Goal: Information Seeking & Learning: Learn about a topic

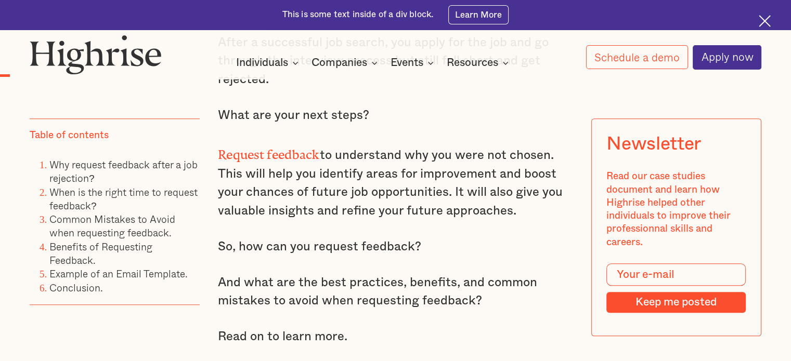
scroll to position [790, 0]
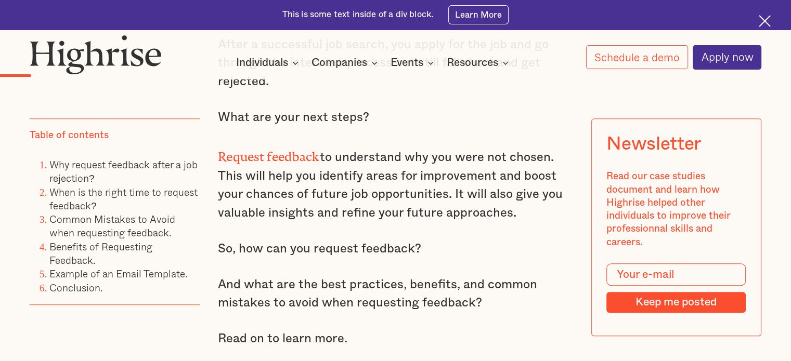
click at [354, 213] on p "Request feedback to understand why you were not chosen. This will help you iden…" at bounding box center [395, 184] width 355 height 79
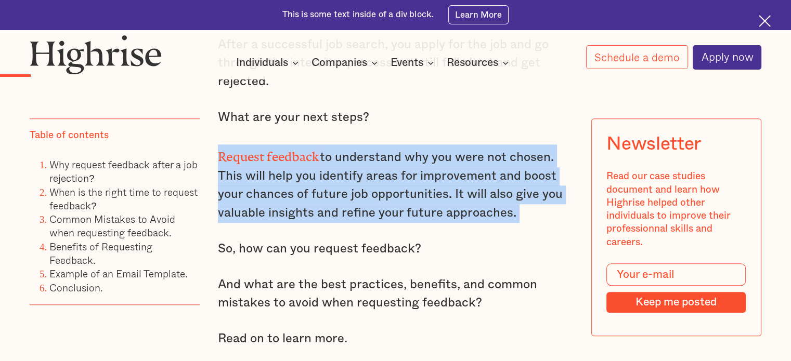
drag, startPoint x: 354, startPoint y: 213, endPoint x: 409, endPoint y: 189, distance: 60.3
click at [409, 189] on p "Request feedback to understand why you were not chosen. This will help you iden…" at bounding box center [395, 184] width 355 height 79
click at [401, 189] on p "Request feedback to understand why you were not chosen. This will help you iden…" at bounding box center [395, 184] width 355 height 79
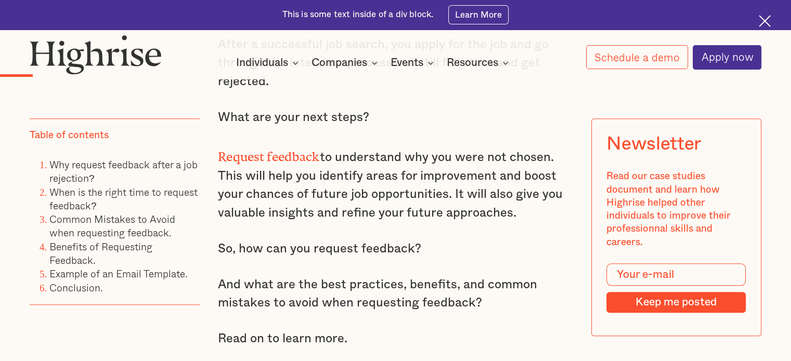
scroll to position [907, 0]
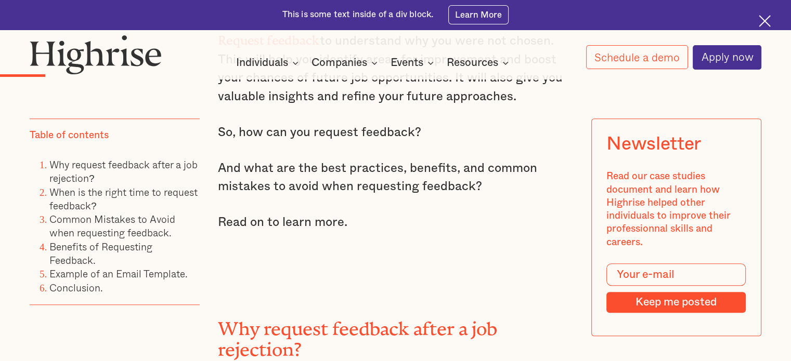
click at [399, 197] on p "And what are the best practices, benefits, and common mistakes to avoid when re…" at bounding box center [395, 178] width 355 height 37
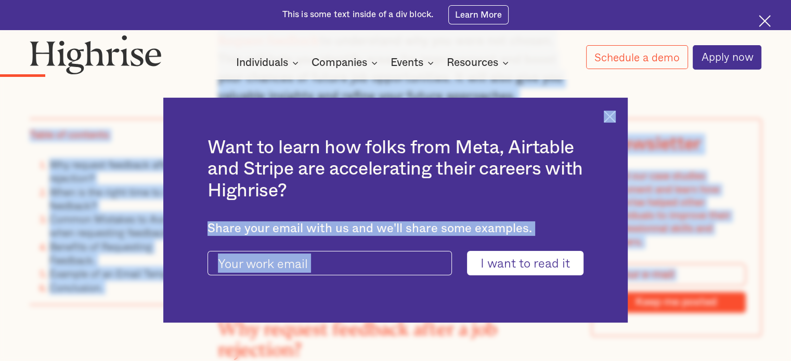
drag, startPoint x: 399, startPoint y: 199, endPoint x: 406, endPoint y: 214, distance: 16.3
click at [616, 117] on img at bounding box center [610, 117] width 12 height 12
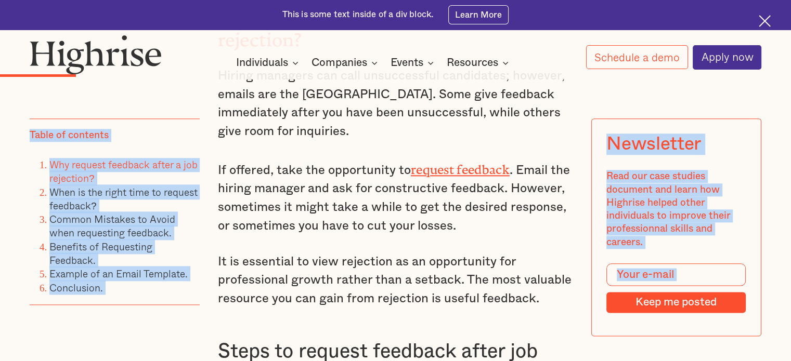
scroll to position [1115, 0]
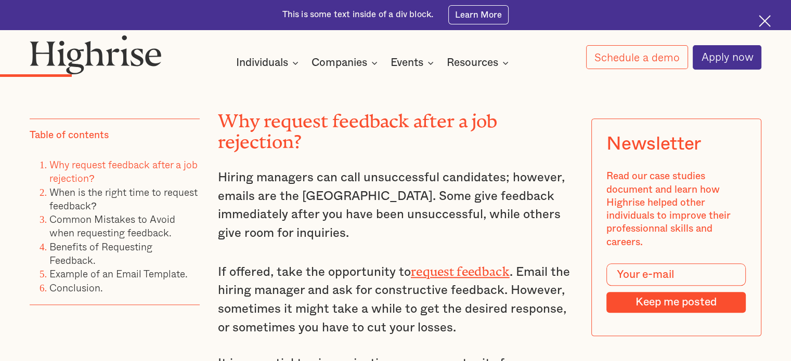
click at [334, 205] on p "Hiring managers can call unsuccessful candidates; however, emails are the [GEOG…" at bounding box center [395, 206] width 355 height 74
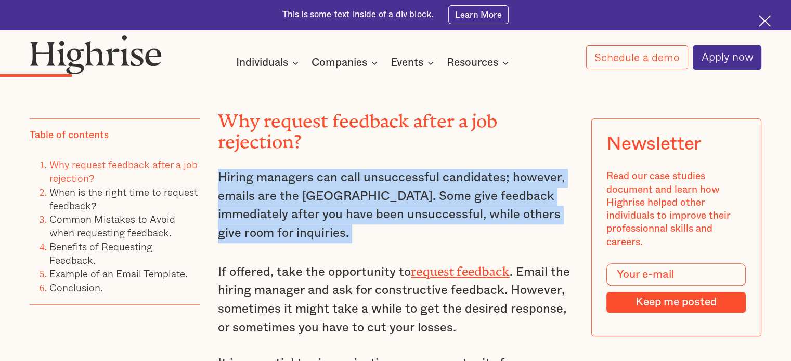
drag, startPoint x: 334, startPoint y: 205, endPoint x: 351, endPoint y: 220, distance: 22.1
click at [351, 220] on p "Hiring managers can call unsuccessful candidates; however, emails are the [GEOG…" at bounding box center [395, 206] width 355 height 74
click at [359, 227] on p "Hiring managers can call unsuccessful candidates; however, emails are the [GEOG…" at bounding box center [395, 206] width 355 height 74
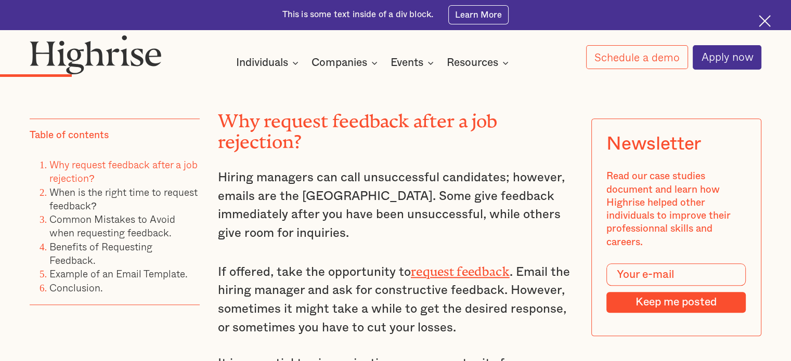
click at [359, 227] on p "Hiring managers can call unsuccessful candidates; however, emails are the [GEOG…" at bounding box center [395, 206] width 355 height 74
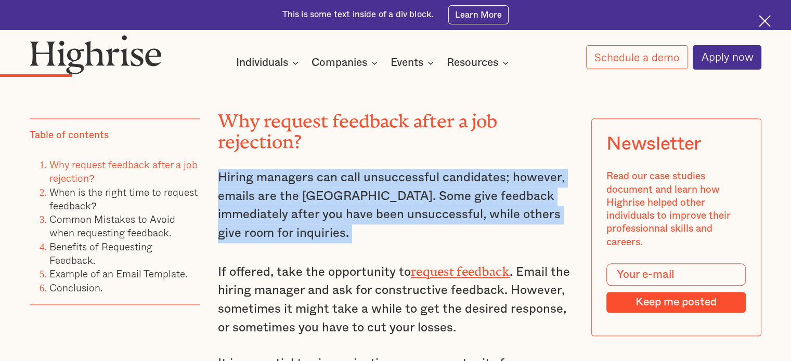
click at [359, 227] on p "Hiring managers can call unsuccessful candidates; however, emails are the [GEOG…" at bounding box center [395, 206] width 355 height 74
click at [383, 226] on p "Hiring managers can call unsuccessful candidates; however, emails are the [GEOG…" at bounding box center [395, 206] width 355 height 74
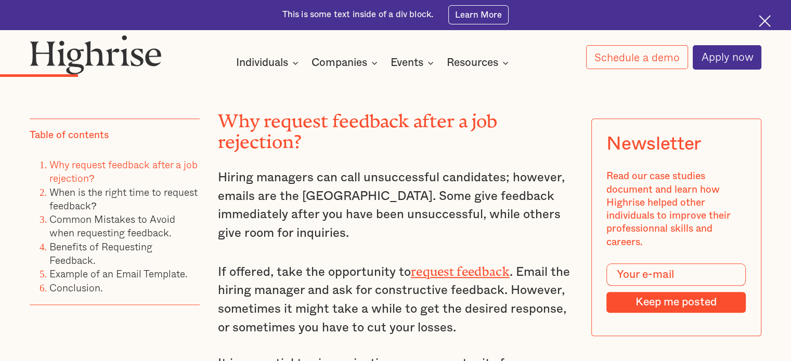
scroll to position [1204, 0]
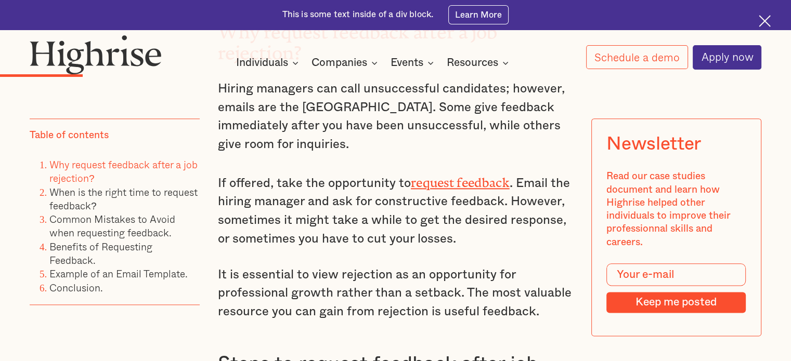
click at [321, 220] on p "If offered, take the opportunity to request feedback . Email the hiring manager…" at bounding box center [395, 210] width 355 height 77
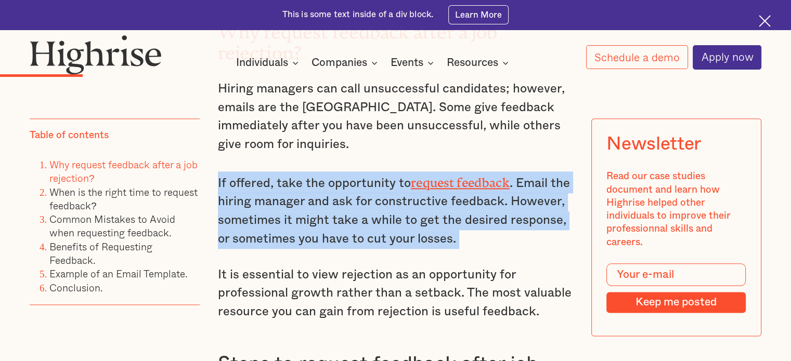
click at [321, 220] on p "If offered, take the opportunity to request feedback . Email the hiring manager…" at bounding box center [395, 210] width 355 height 77
click at [346, 232] on p "If offered, take the opportunity to request feedback . Email the hiring manager…" at bounding box center [395, 210] width 355 height 77
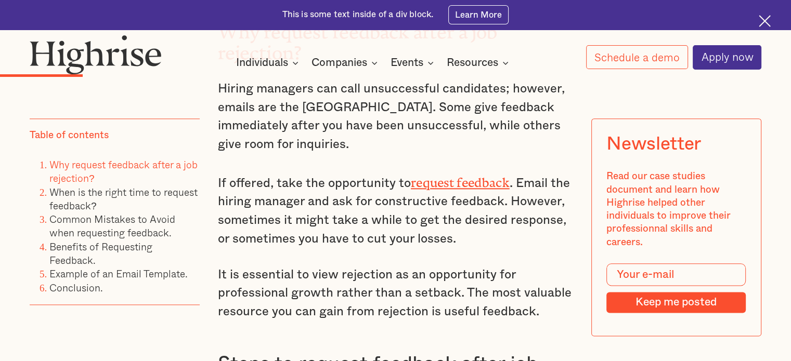
click at [346, 232] on p "If offered, take the opportunity to request feedback . Email the hiring manager…" at bounding box center [395, 210] width 355 height 77
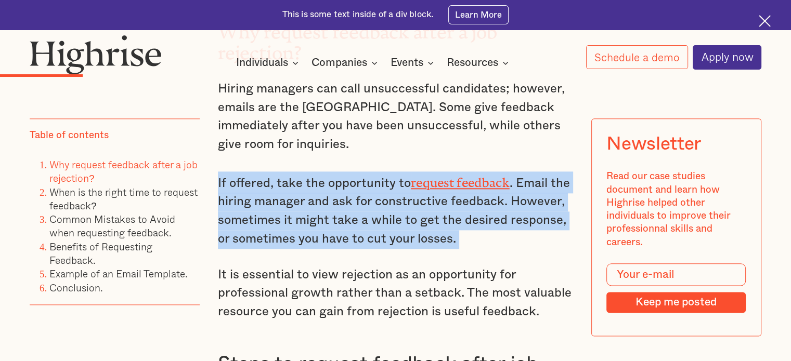
drag, startPoint x: 346, startPoint y: 232, endPoint x: 359, endPoint y: 242, distance: 16.3
click at [359, 242] on p "If offered, take the opportunity to request feedback . Email the hiring manager…" at bounding box center [395, 210] width 355 height 77
click at [341, 228] on p "If offered, take the opportunity to request feedback . Email the hiring manager…" at bounding box center [395, 210] width 355 height 77
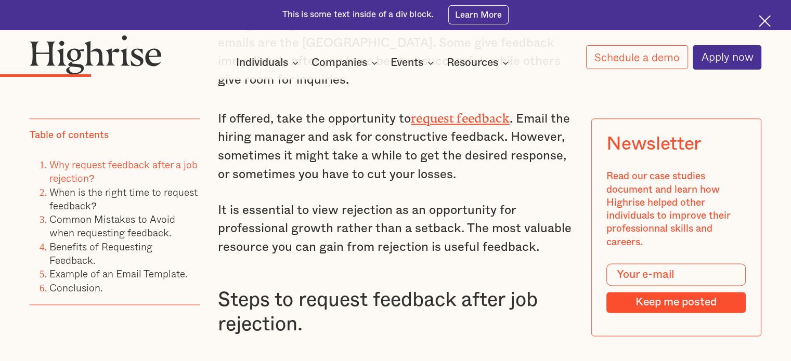
scroll to position [1271, 0]
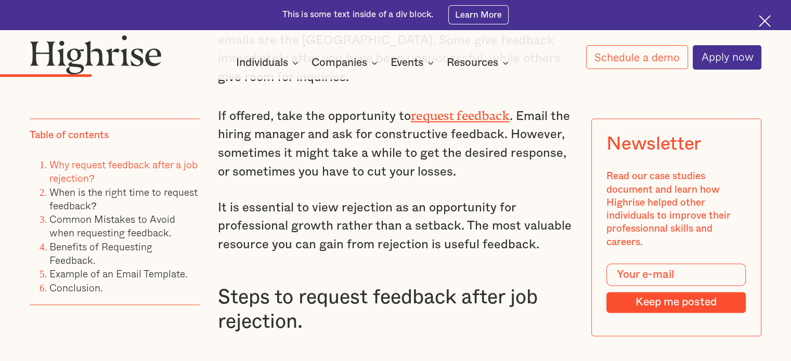
drag, startPoint x: 328, startPoint y: 201, endPoint x: 351, endPoint y: 224, distance: 32.4
click at [351, 224] on p "It is essential to view rejection as an opportunity for professional growth rat…" at bounding box center [395, 227] width 355 height 56
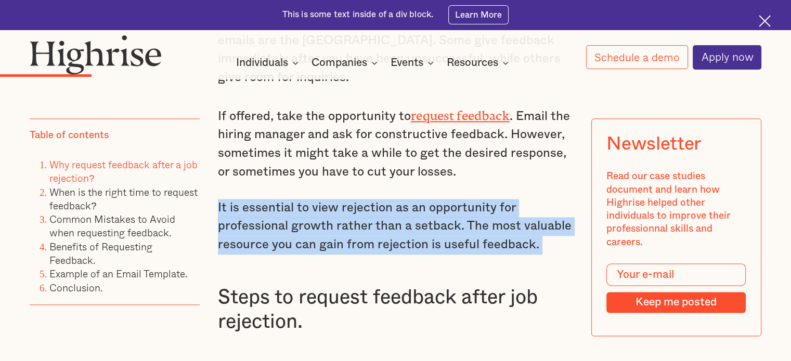
drag, startPoint x: 351, startPoint y: 224, endPoint x: 374, endPoint y: 240, distance: 28.8
click at [374, 240] on p "It is essential to view rejection as an opportunity for professional growth rat…" at bounding box center [395, 227] width 355 height 56
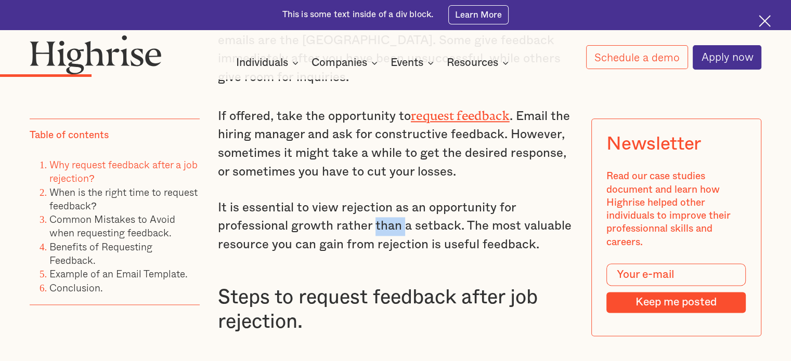
click at [374, 240] on p "It is essential to view rejection as an opportunity for professional growth rat…" at bounding box center [395, 227] width 355 height 56
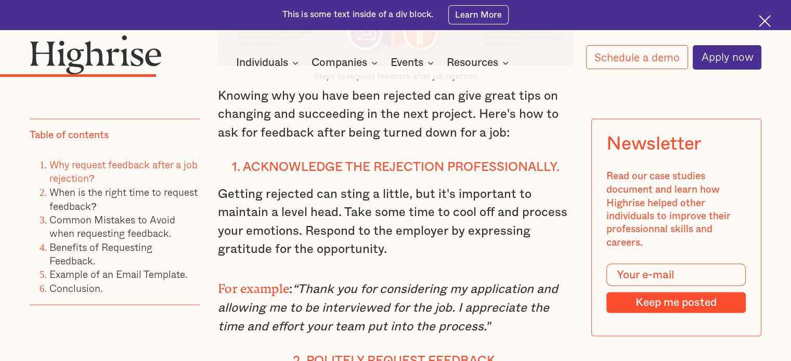
scroll to position [1775, 0]
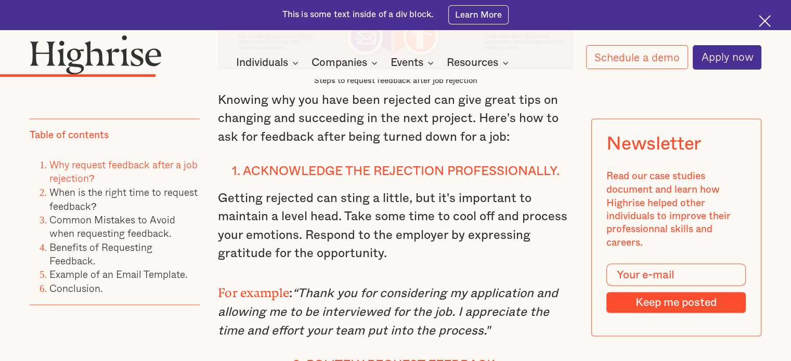
click at [362, 226] on p "Getting rejected can sting a little, but it's important to maintain a level hea…" at bounding box center [395, 226] width 355 height 74
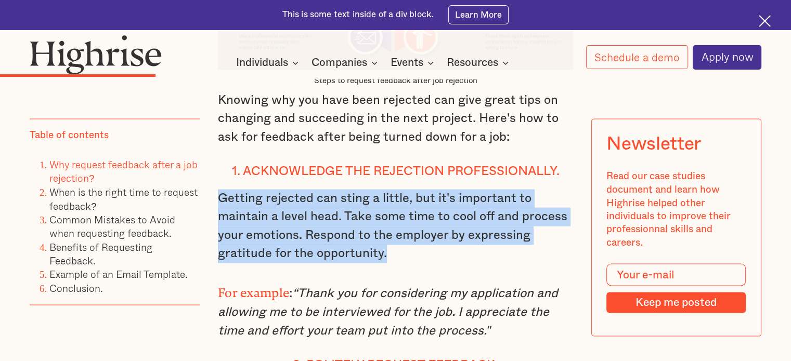
click at [362, 226] on p "Getting rejected can sting a little, but it's important to maintain a level hea…" at bounding box center [395, 226] width 355 height 74
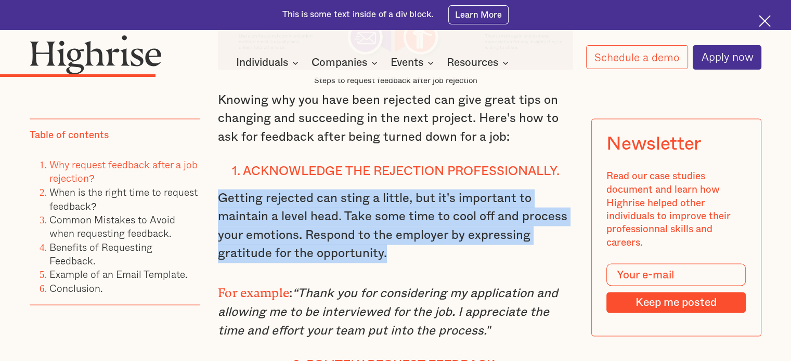
click at [362, 251] on p "Getting rejected can sting a little, but it's important to maintain a level hea…" at bounding box center [395, 226] width 355 height 74
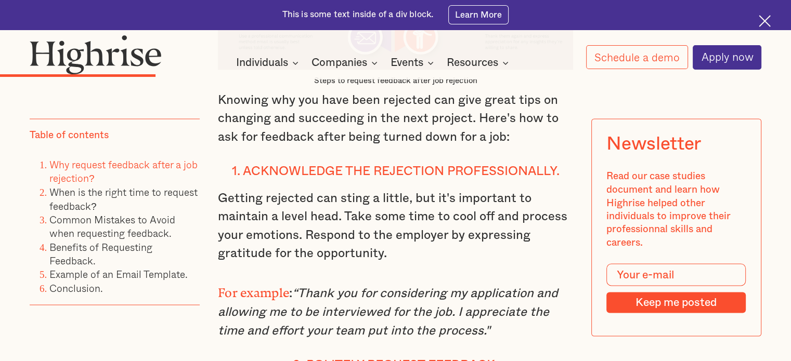
click at [362, 251] on p "Getting rejected can sting a little, but it's important to maintain a level hea…" at bounding box center [395, 226] width 355 height 74
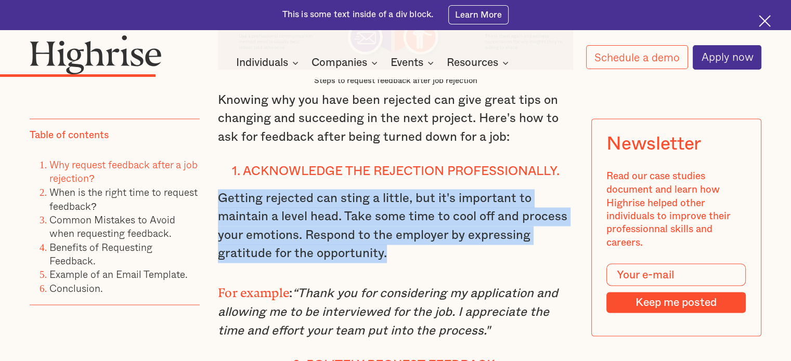
click at [362, 251] on p "Getting rejected can sting a little, but it's important to maintain a level hea…" at bounding box center [395, 226] width 355 height 74
click at [333, 250] on p "Getting rejected can sting a little, but it's important to maintain a level hea…" at bounding box center [395, 226] width 355 height 74
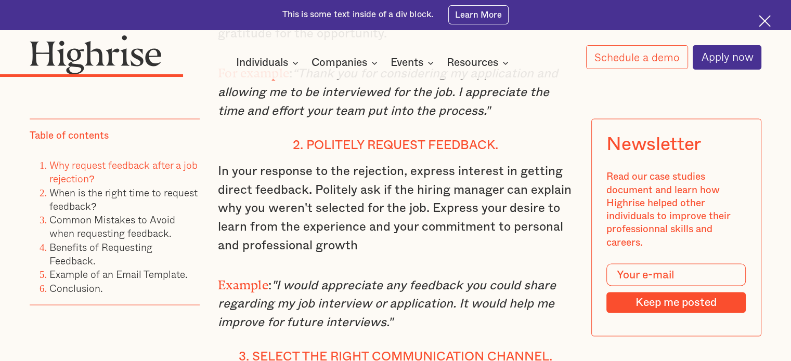
scroll to position [2014, 0]
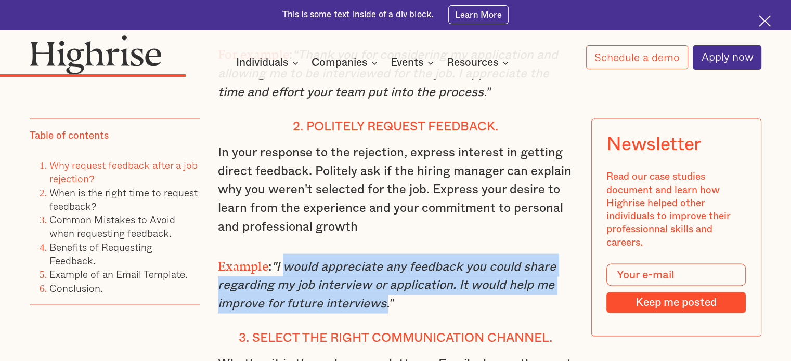
drag, startPoint x: 281, startPoint y: 270, endPoint x: 383, endPoint y: 310, distance: 108.8
click at [383, 310] on em ""I would appreciate any feedback you could share regarding my job interview or …" at bounding box center [387, 285] width 338 height 49
click at [382, 310] on em ""I would appreciate any feedback you could share regarding my job interview or …" at bounding box center [387, 285] width 338 height 49
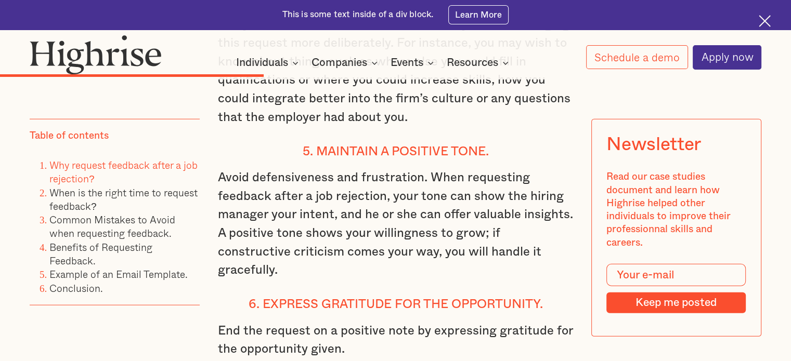
scroll to position [2659, 0]
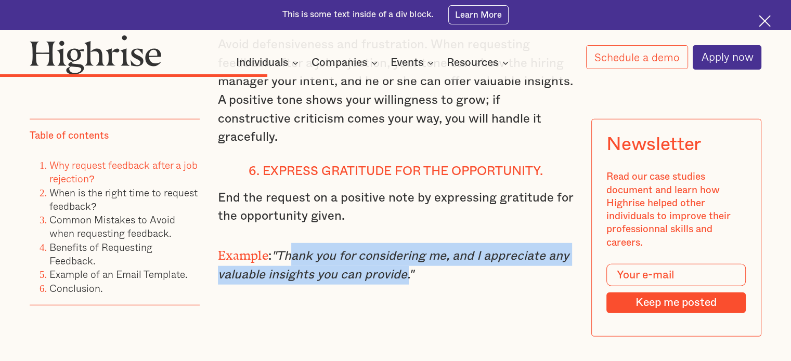
drag, startPoint x: 406, startPoint y: 247, endPoint x: 283, endPoint y: 222, distance: 124.6
click at [283, 250] on em ""Thank you for considering me, and I appreciate any valuable insights you can p…" at bounding box center [393, 265] width 351 height 31
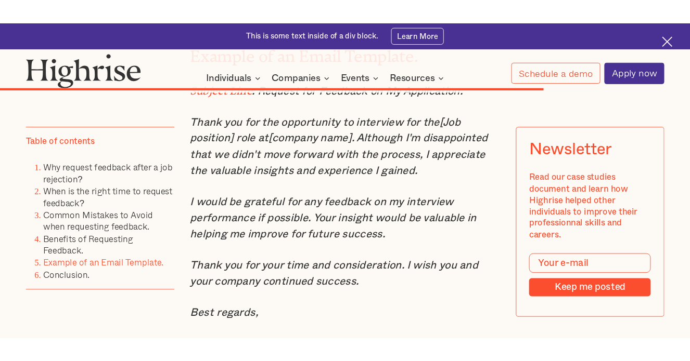
scroll to position [5468, 0]
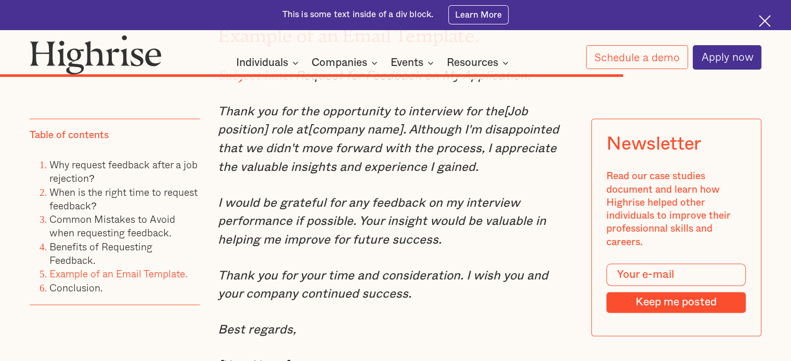
click at [406, 229] on em "I would be grateful for any feedback on my interview performance if possible. Y…" at bounding box center [382, 221] width 328 height 49
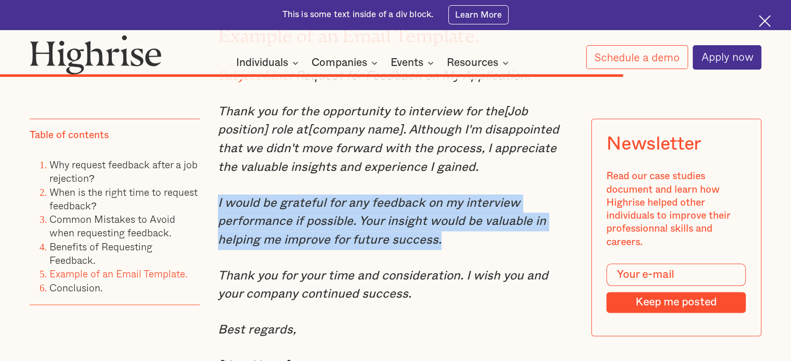
click at [406, 229] on em "I would be grateful for any feedback on my interview performance if possible. Y…" at bounding box center [382, 221] width 328 height 49
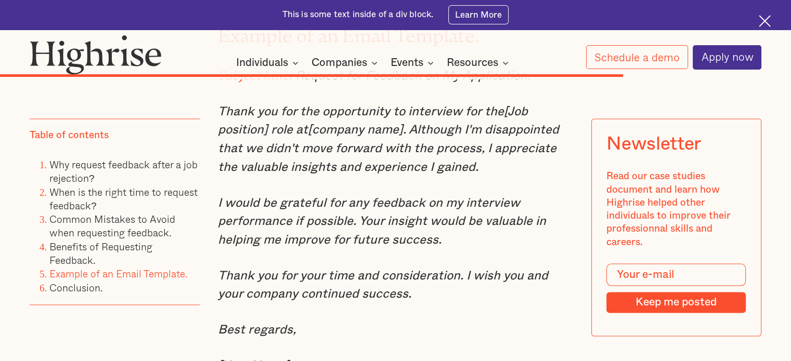
click at [393, 135] on em "Thank you for the opportunity to interview for the[Job position] role at[compan…" at bounding box center [388, 140] width 341 height 68
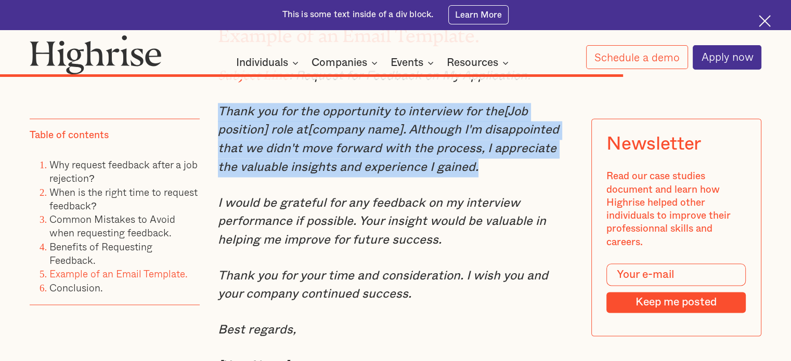
drag, startPoint x: 393, startPoint y: 135, endPoint x: 422, endPoint y: 228, distance: 98.0
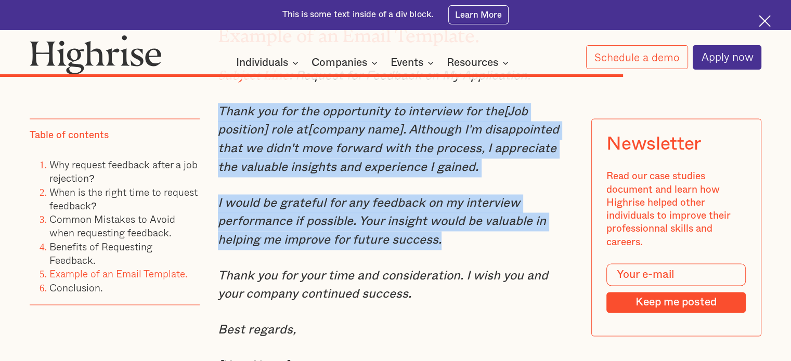
click at [422, 228] on em "I would be grateful for any feedback on my interview performance if possible. Y…" at bounding box center [382, 221] width 328 height 49
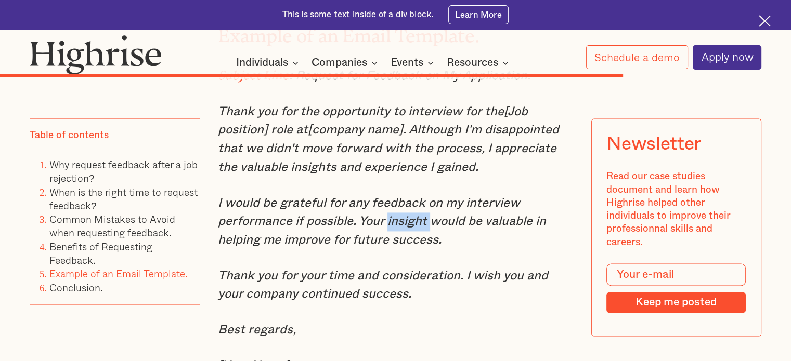
click at [422, 228] on em "I would be grateful for any feedback on my interview performance if possible. Y…" at bounding box center [382, 221] width 328 height 49
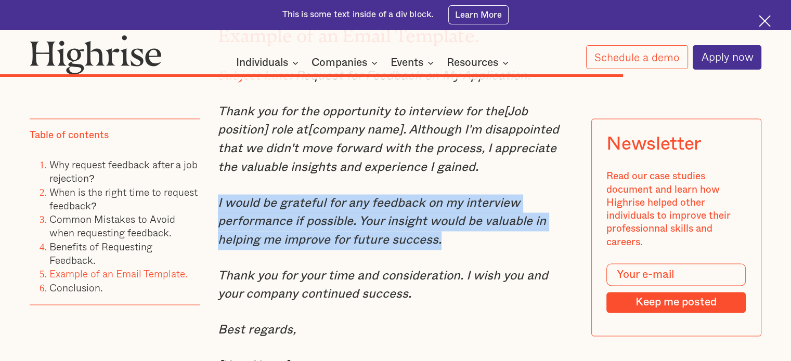
click at [422, 228] on em "I would be grateful for any feedback on my interview performance if possible. Y…" at bounding box center [382, 221] width 328 height 49
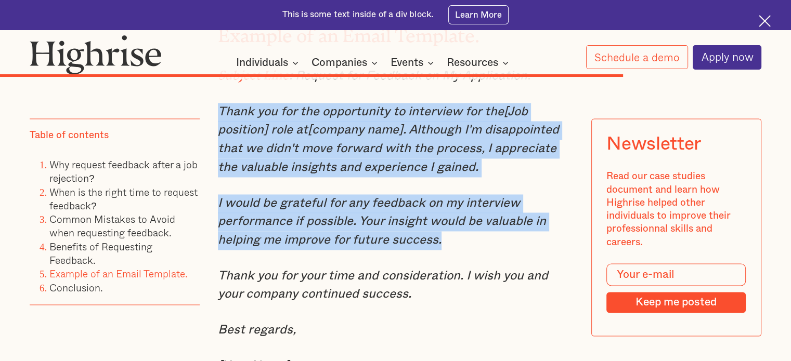
drag, startPoint x: 422, startPoint y: 228, endPoint x: 406, endPoint y: 171, distance: 59.6
click at [406, 171] on em "Thank you for the opportunity to interview for the[Job position] role at[compan…" at bounding box center [388, 140] width 341 height 68
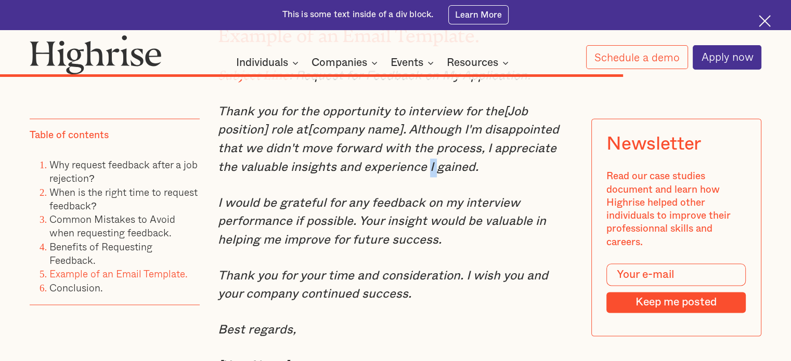
click at [406, 171] on em "Thank you for the opportunity to interview for the[Job position] role at[compan…" at bounding box center [388, 140] width 341 height 68
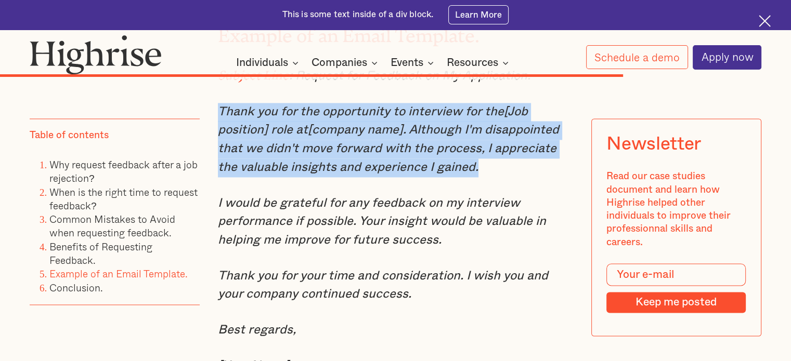
click at [406, 171] on em "Thank you for the opportunity to interview for the[Job position] role at[compan…" at bounding box center [388, 140] width 341 height 68
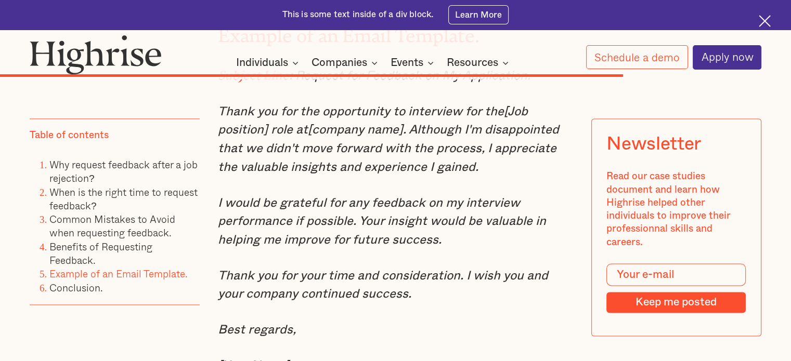
click at [425, 227] on em "I would be grateful for any feedback on my interview performance if possible. Y…" at bounding box center [382, 221] width 328 height 49
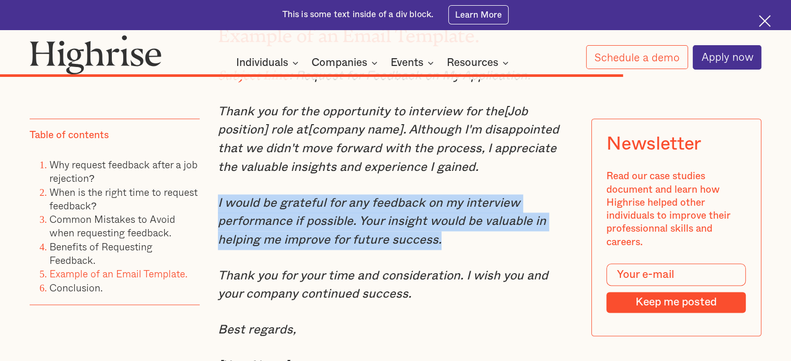
click at [425, 227] on em "I would be grateful for any feedback on my interview performance if possible. Y…" at bounding box center [382, 221] width 328 height 49
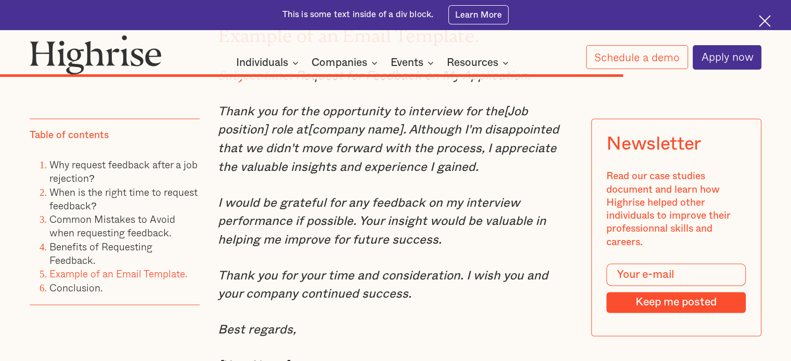
click at [412, 170] on em "Thank you for the opportunity to interview for the[Job position] role at[compan…" at bounding box center [388, 140] width 341 height 68
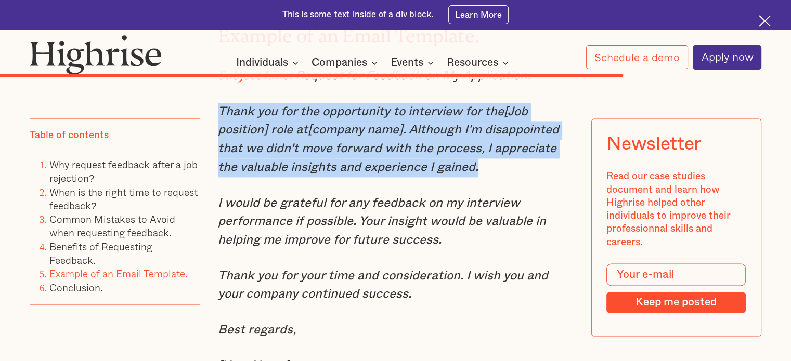
click at [412, 170] on em "Thank you for the opportunity to interview for the[Job position] role at[compan…" at bounding box center [388, 140] width 341 height 68
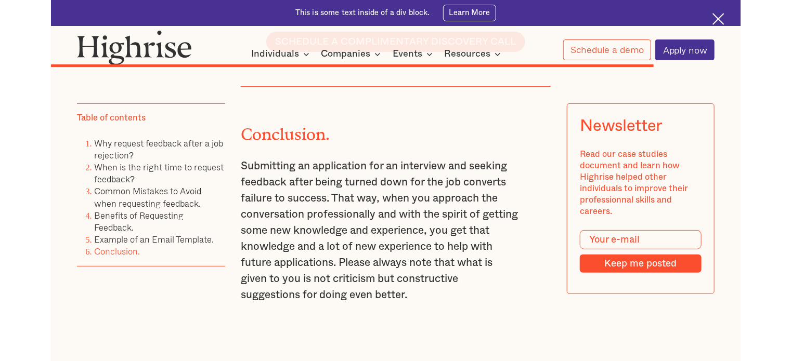
scroll to position [5238, 0]
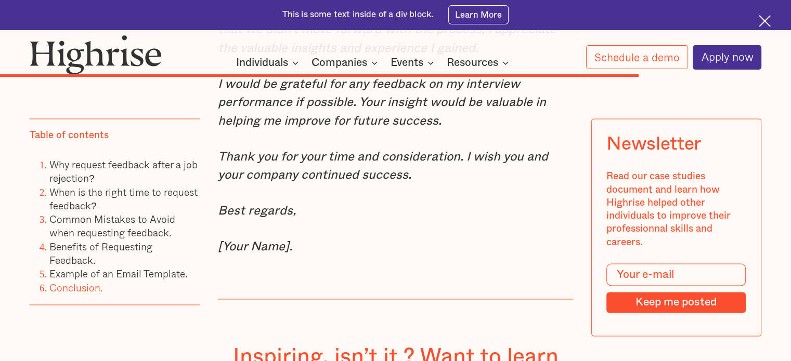
click at [414, 250] on p "[Your Name]." at bounding box center [395, 247] width 355 height 19
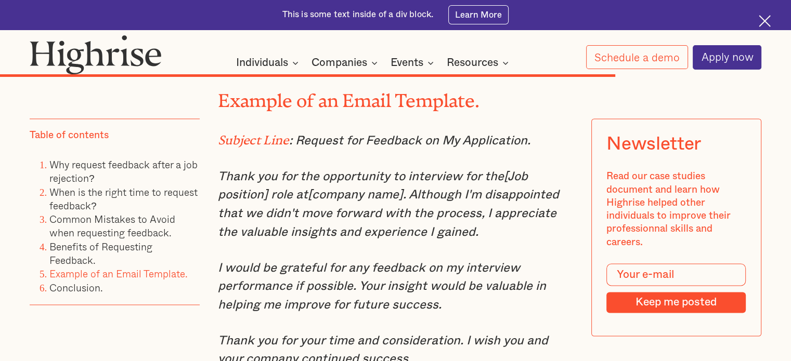
scroll to position [5406, 0]
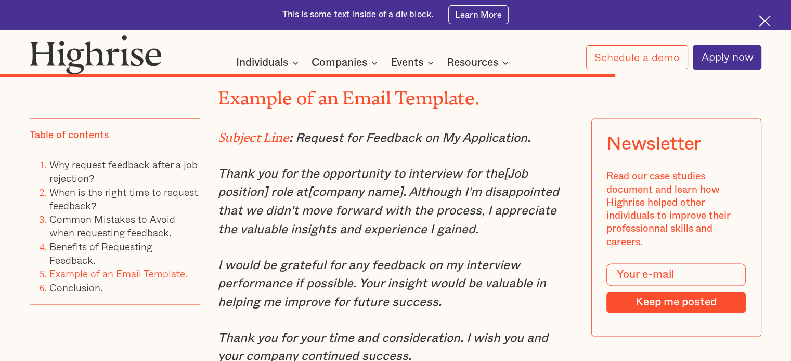
click at [460, 229] on p "Thank you for the opportunity to interview for the[Job position] role at[compan…" at bounding box center [395, 202] width 355 height 74
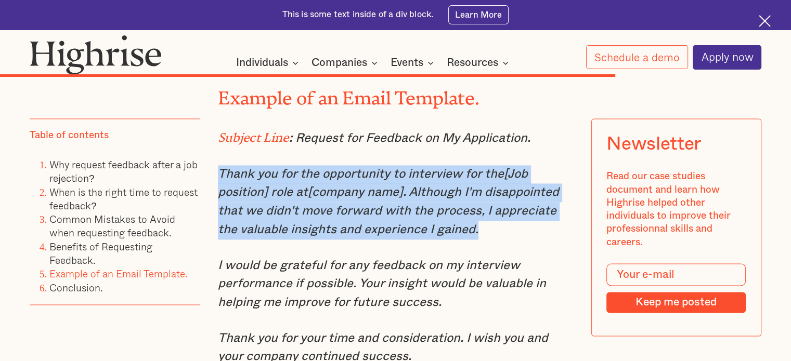
click at [460, 229] on p "Thank you for the opportunity to interview for the[Job position] role at[compan…" at bounding box center [395, 202] width 355 height 74
click at [365, 187] on em "Thank you for the opportunity to interview for the[Job position] role at[compan…" at bounding box center [388, 202] width 341 height 68
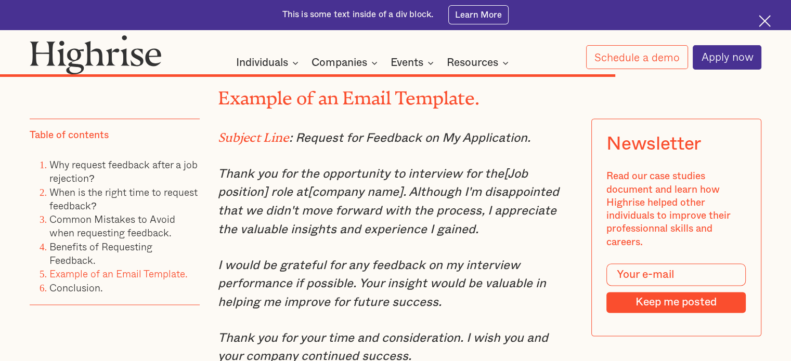
click at [387, 138] on em ": Request for Feedback on My Application." at bounding box center [409, 138] width 241 height 12
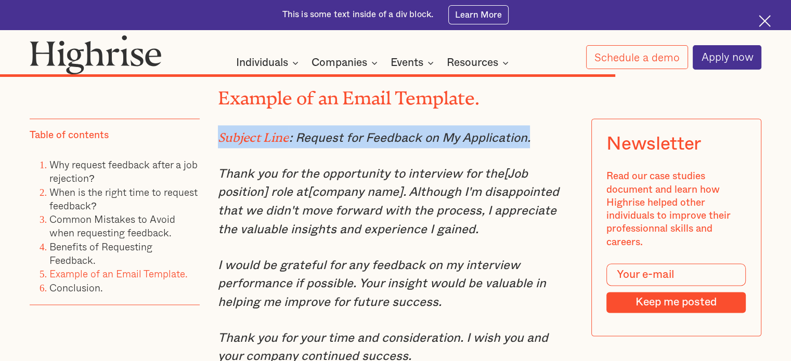
click at [387, 138] on em ": Request for Feedback on My Application." at bounding box center [409, 138] width 241 height 12
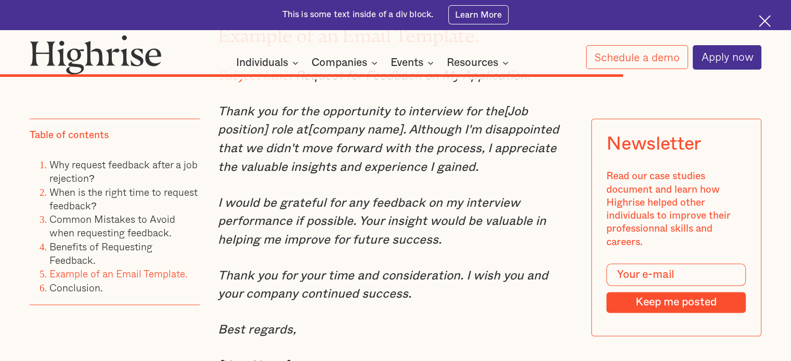
click at [397, 243] on em "I would be grateful for any feedback on my interview performance if possible. Y…" at bounding box center [382, 221] width 328 height 49
